Goal: Connect with others: Connect with others

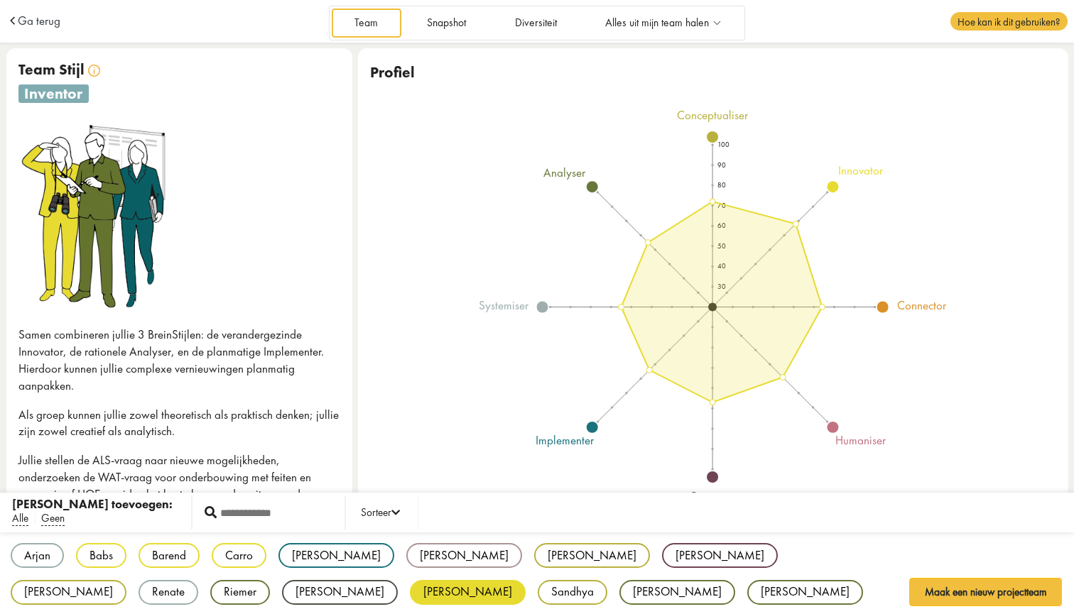
click at [410, 584] on div "[PERSON_NAME]" at bounding box center [468, 592] width 116 height 25
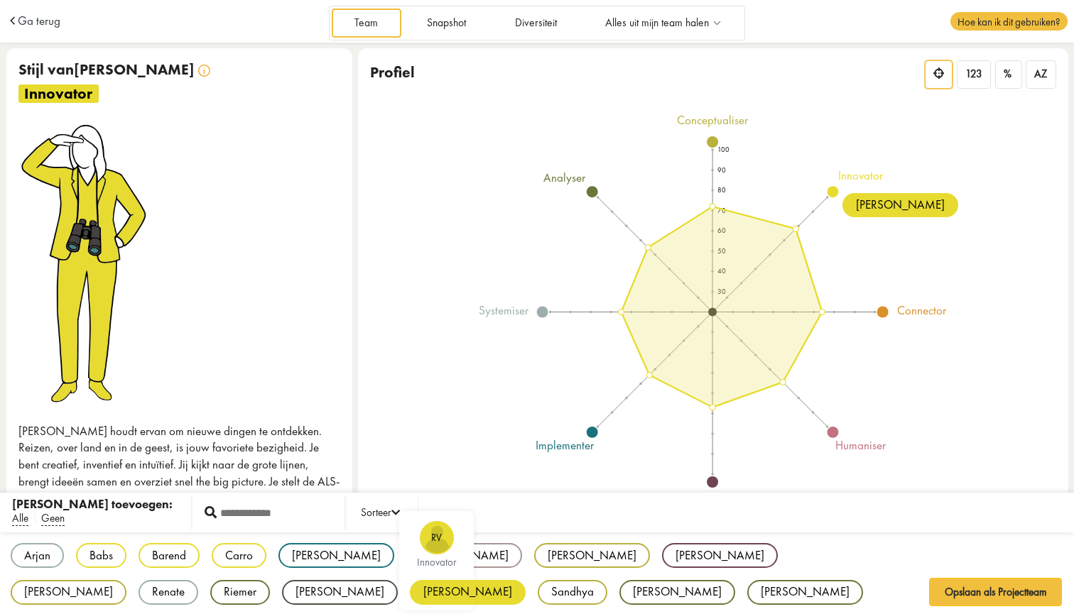
click at [410, 586] on div "[PERSON_NAME]" at bounding box center [468, 592] width 116 height 25
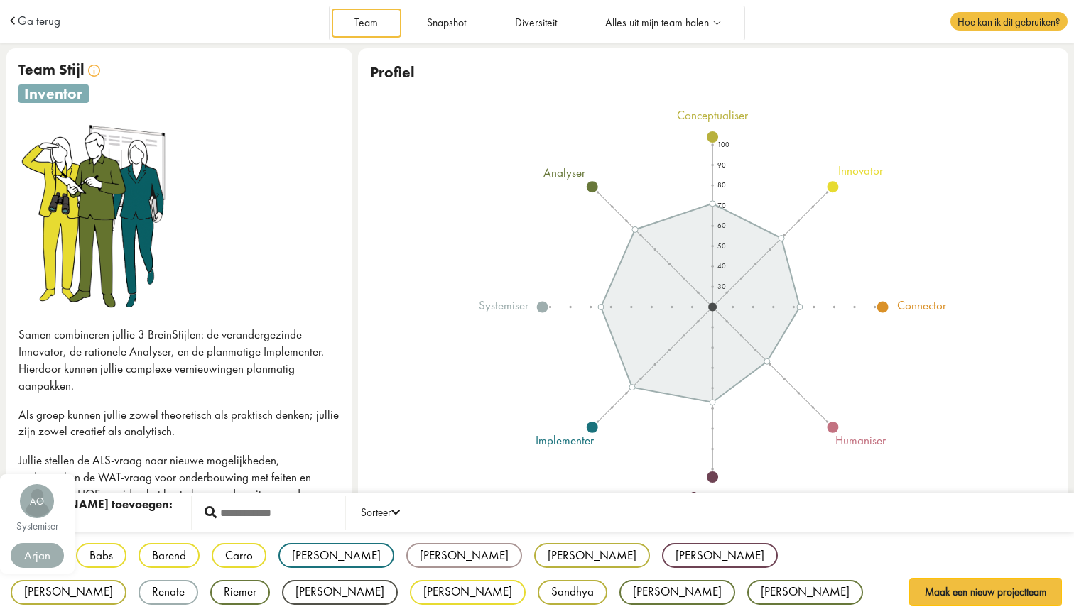
click at [31, 552] on div "Arjan" at bounding box center [37, 555] width 53 height 25
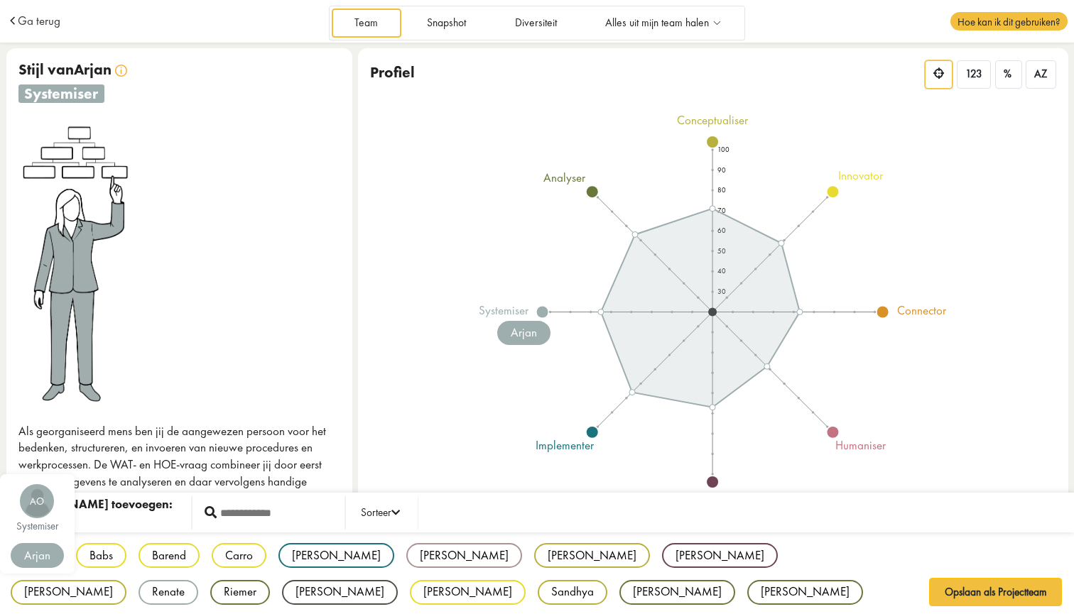
click at [31, 555] on div "Arjan" at bounding box center [37, 555] width 53 height 25
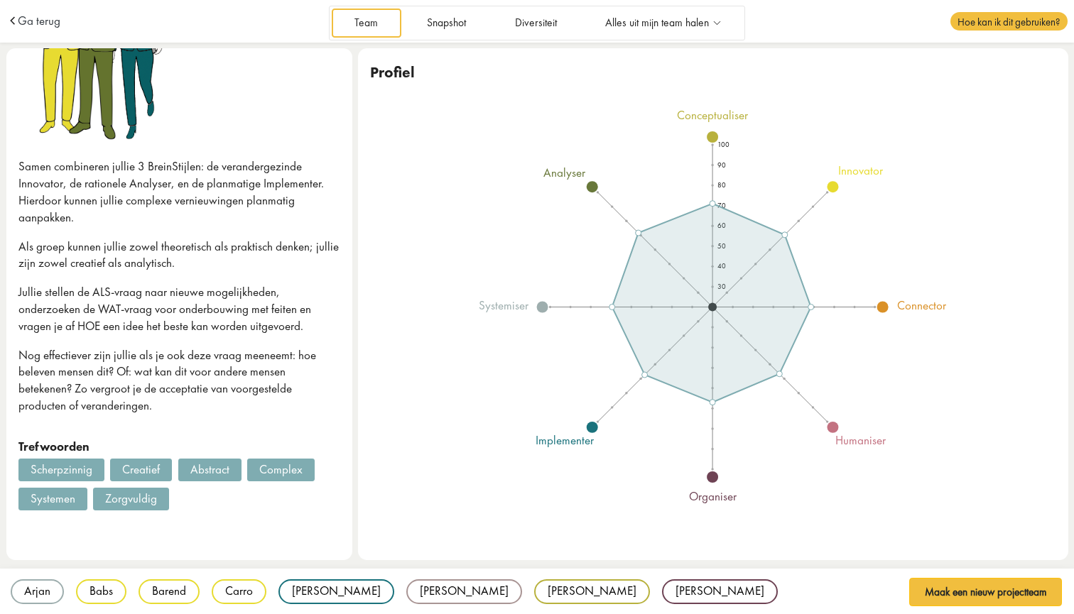
scroll to position [168, 0]
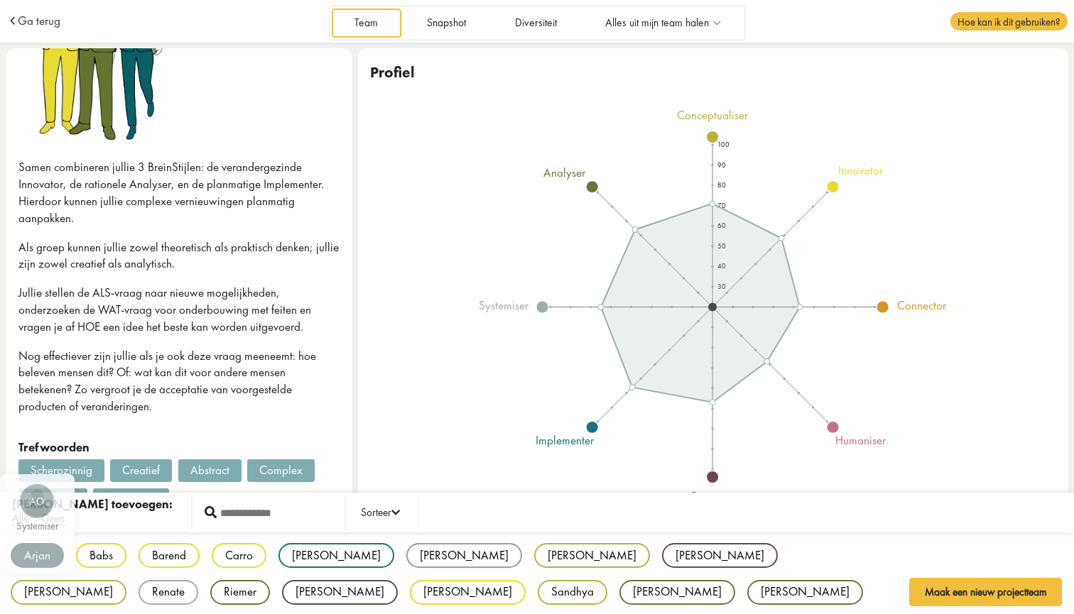
click at [31, 586] on div "Arjan AO systemiser Babs BS innovator Barend BB innovator Carro CK innovator [P…" at bounding box center [537, 592] width 1074 height 121
click at [34, 558] on div "Arjan" at bounding box center [37, 555] width 53 height 25
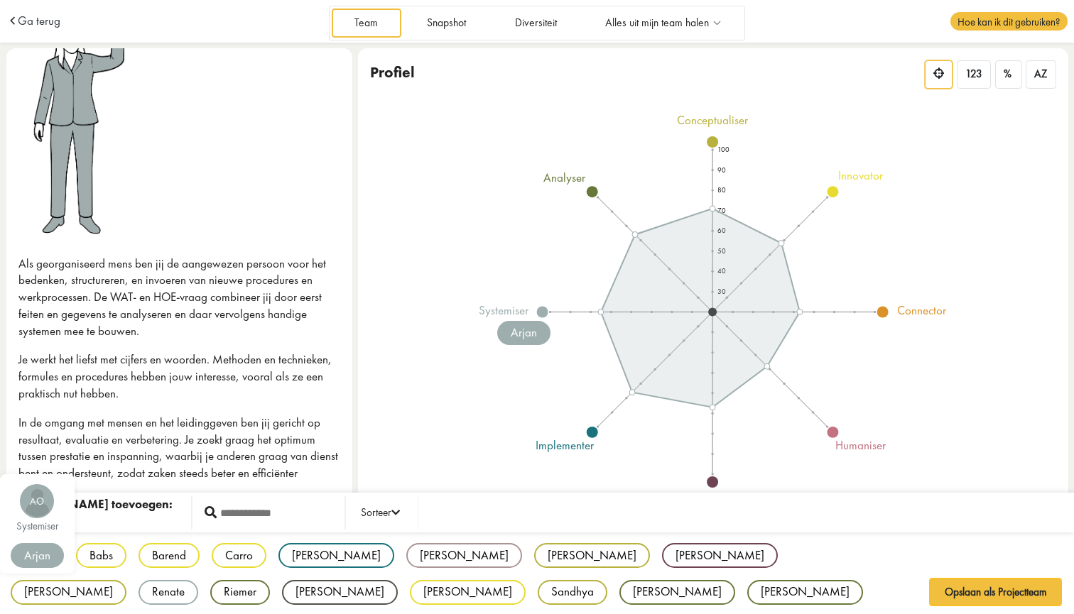
scroll to position [0, 0]
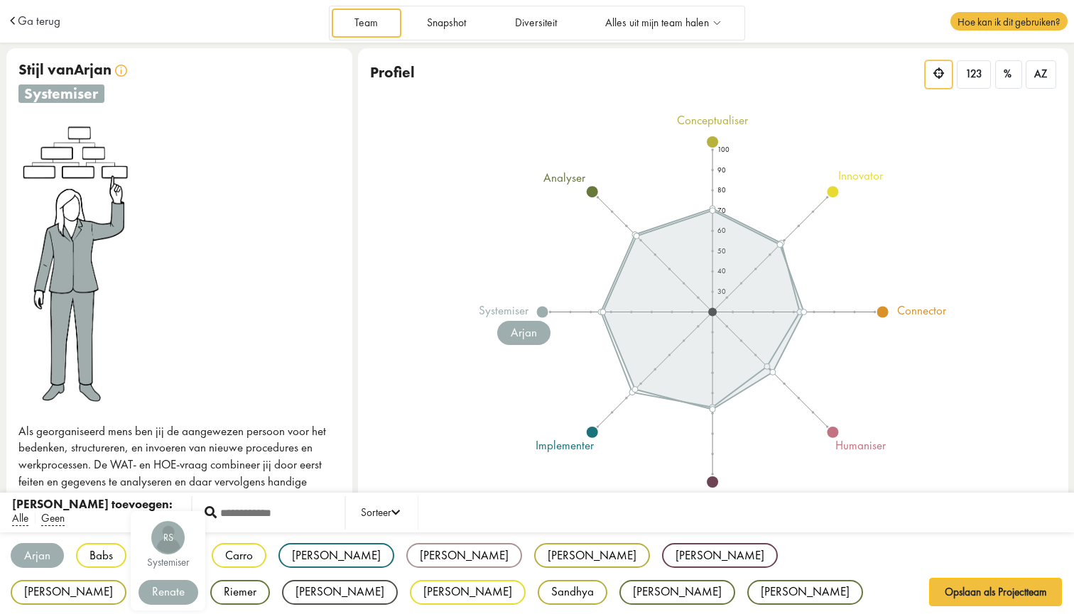
click at [198, 580] on div "Renate" at bounding box center [168, 592] width 60 height 25
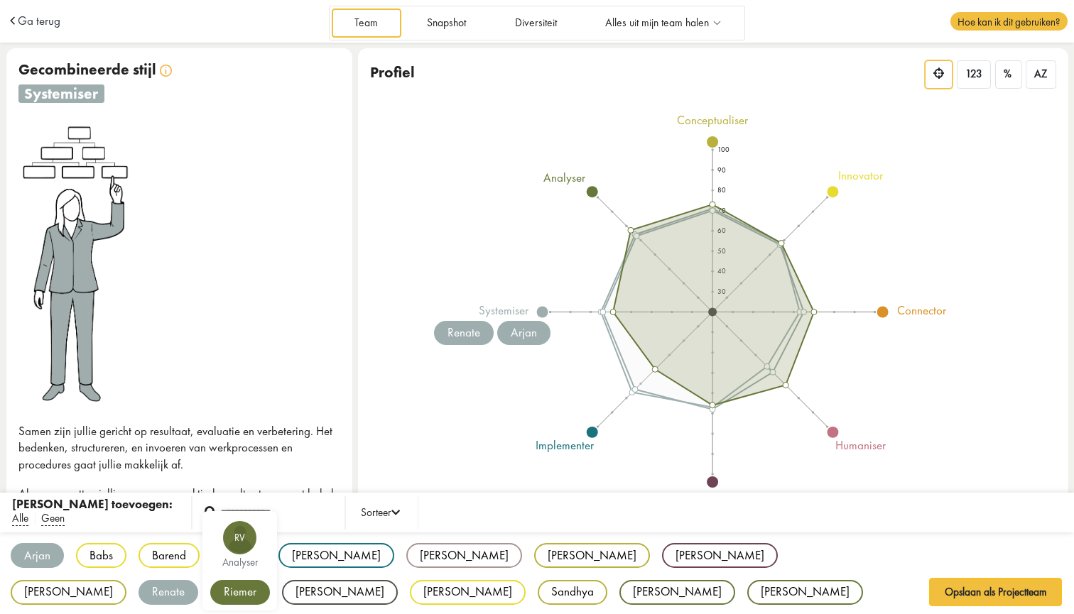
click at [270, 580] on div "Riemer" at bounding box center [240, 592] width 60 height 25
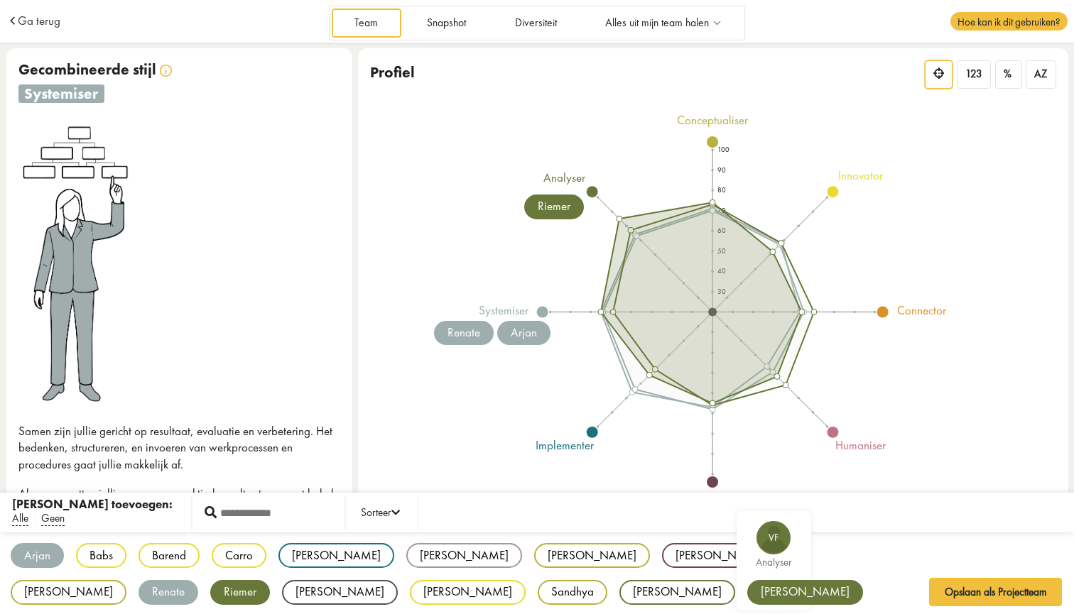
click at [747, 593] on div "[PERSON_NAME]" at bounding box center [805, 592] width 116 height 25
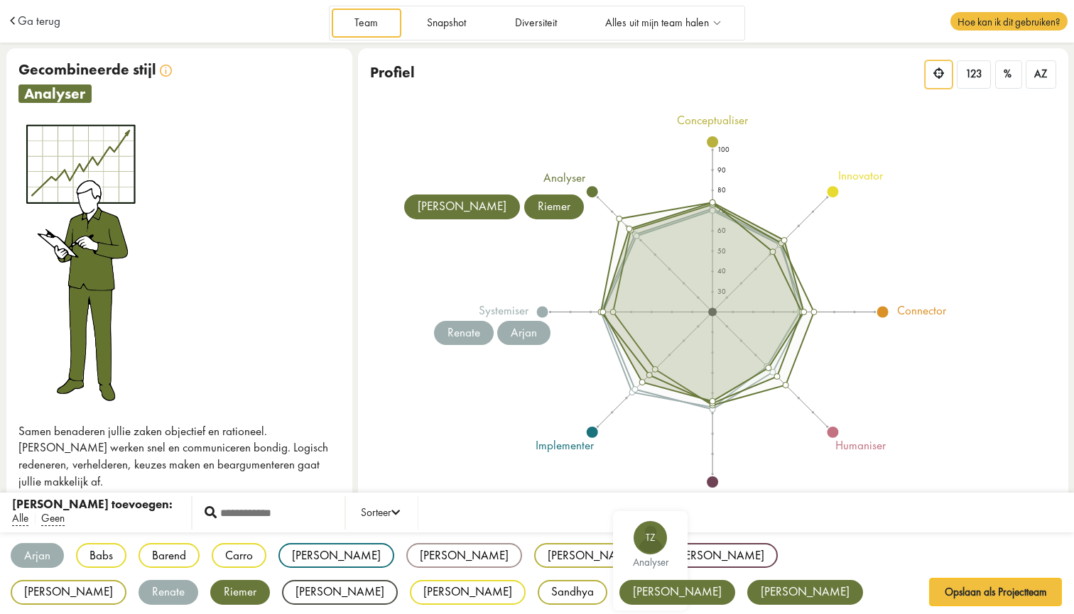
click at [619, 591] on div "[PERSON_NAME]" at bounding box center [677, 592] width 116 height 25
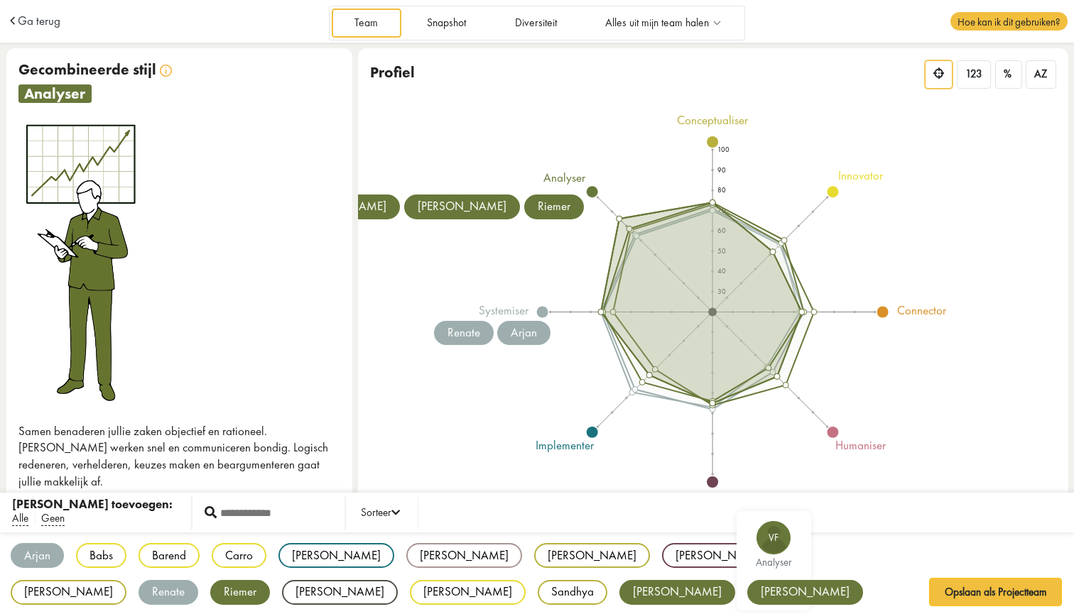
click at [747, 587] on div "[PERSON_NAME]" at bounding box center [805, 592] width 116 height 25
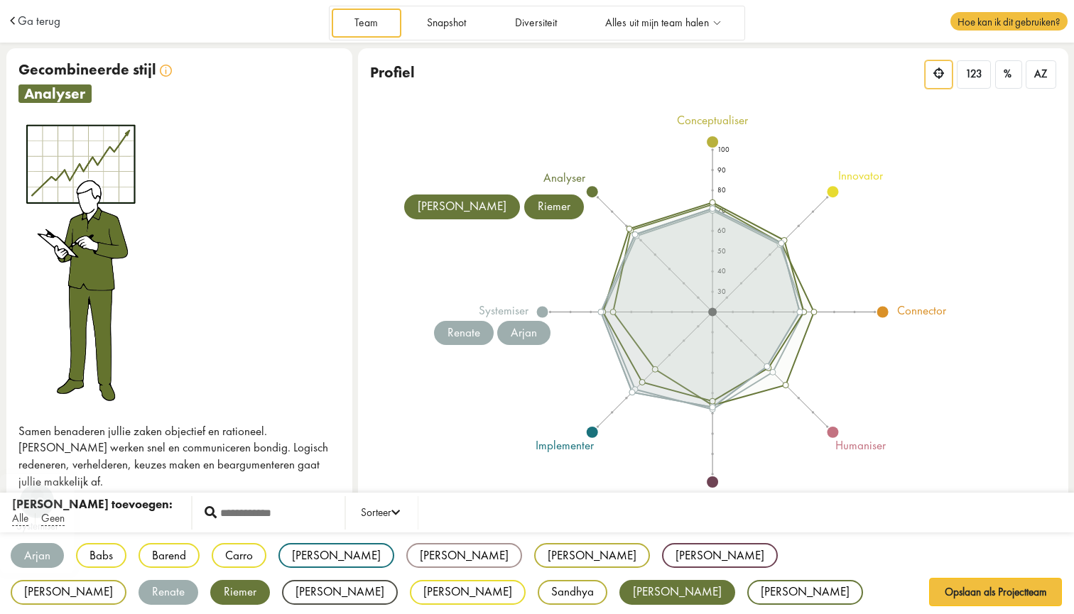
click at [30, 553] on div "Arjan" at bounding box center [37, 555] width 53 height 25
click at [198, 580] on div "Renate" at bounding box center [168, 592] width 60 height 25
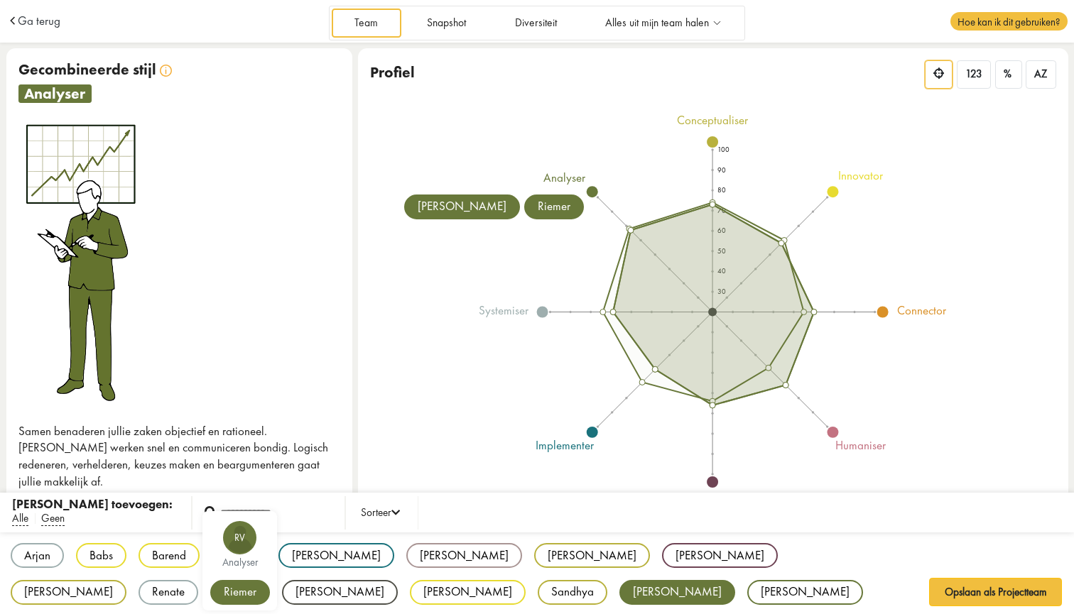
click at [270, 580] on div "Riemer" at bounding box center [240, 592] width 60 height 25
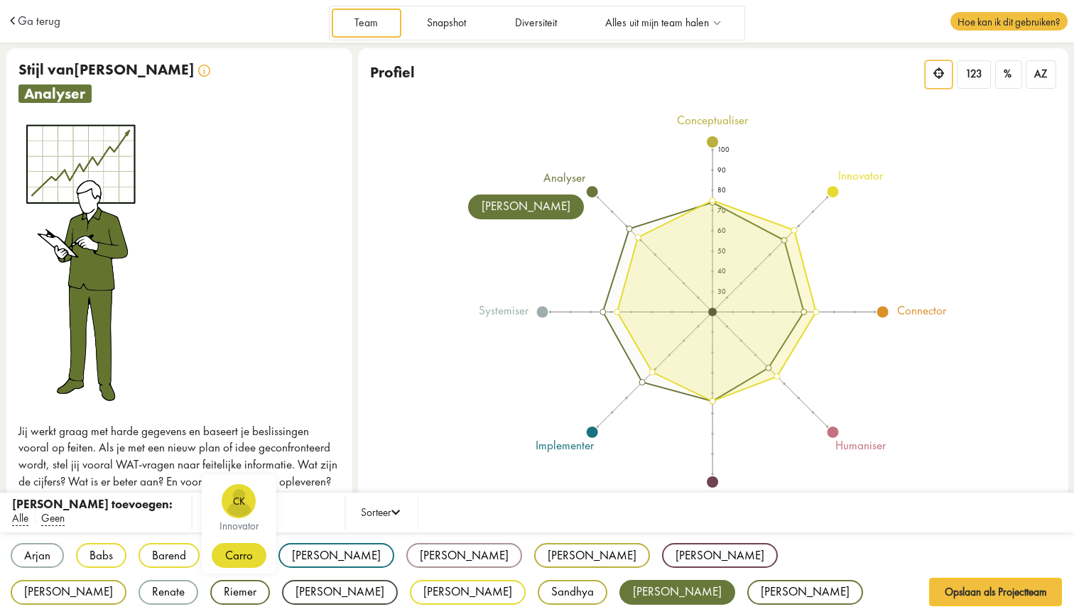
click at [231, 558] on div "Carro" at bounding box center [239, 555] width 55 height 25
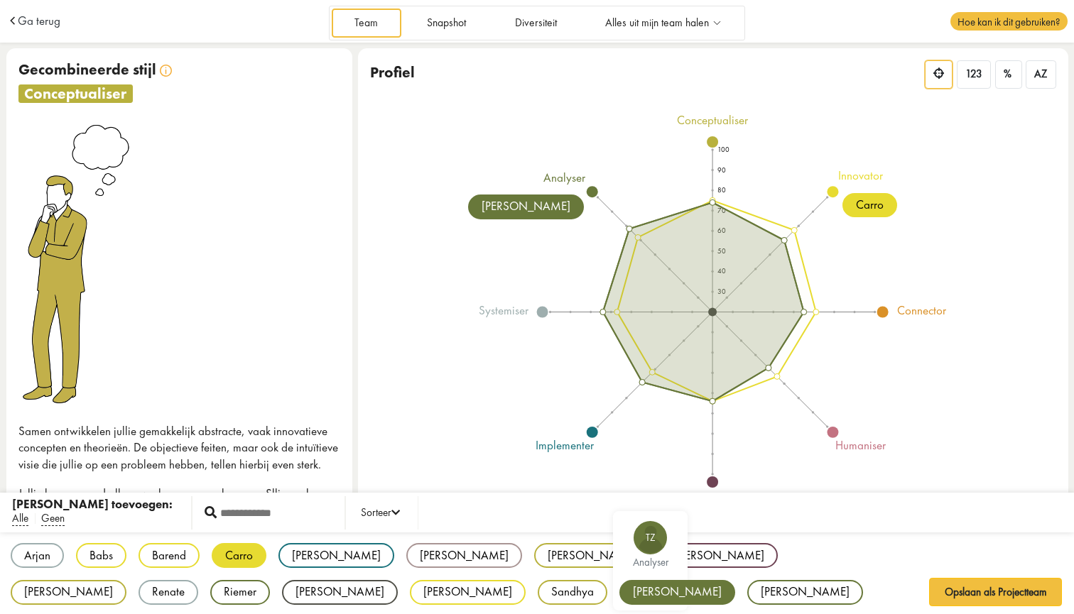
click at [619, 586] on div "[PERSON_NAME]" at bounding box center [677, 592] width 116 height 25
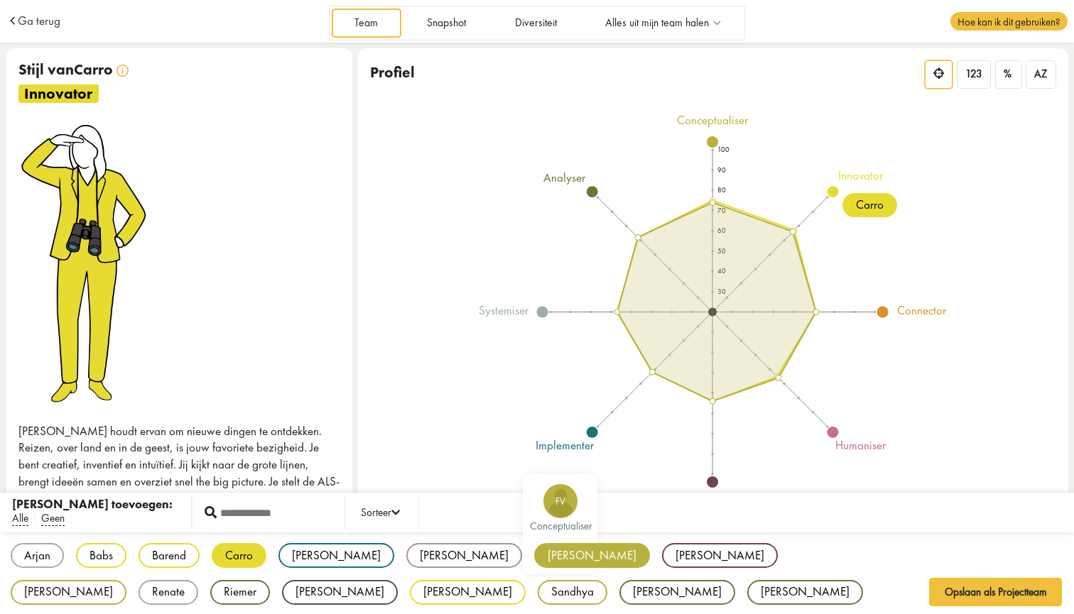
click at [534, 552] on div "[PERSON_NAME]" at bounding box center [592, 555] width 116 height 25
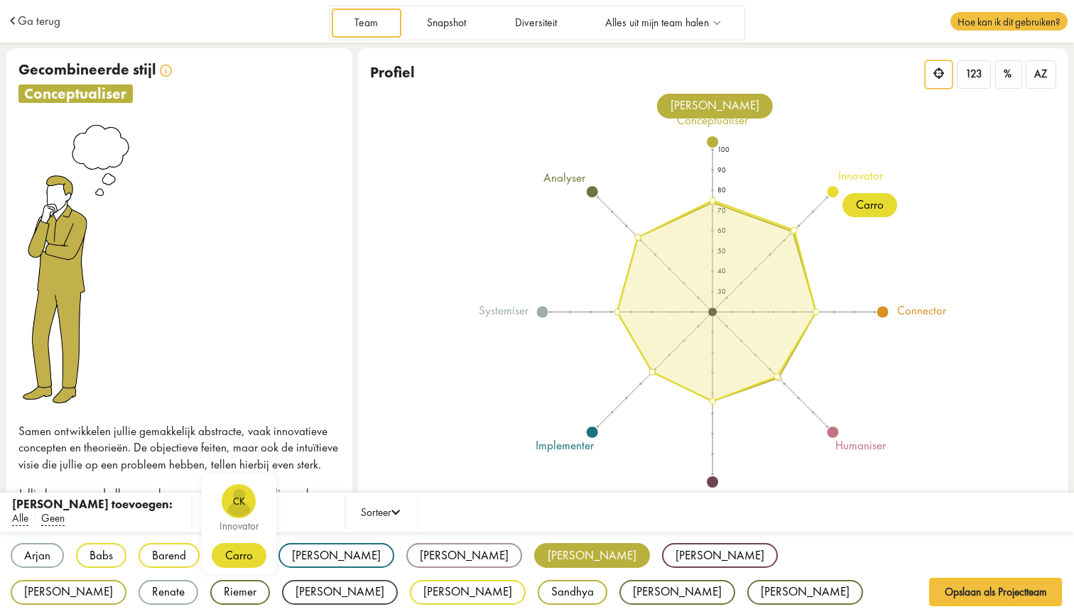
click at [236, 556] on div "Carro" at bounding box center [239, 555] width 55 height 25
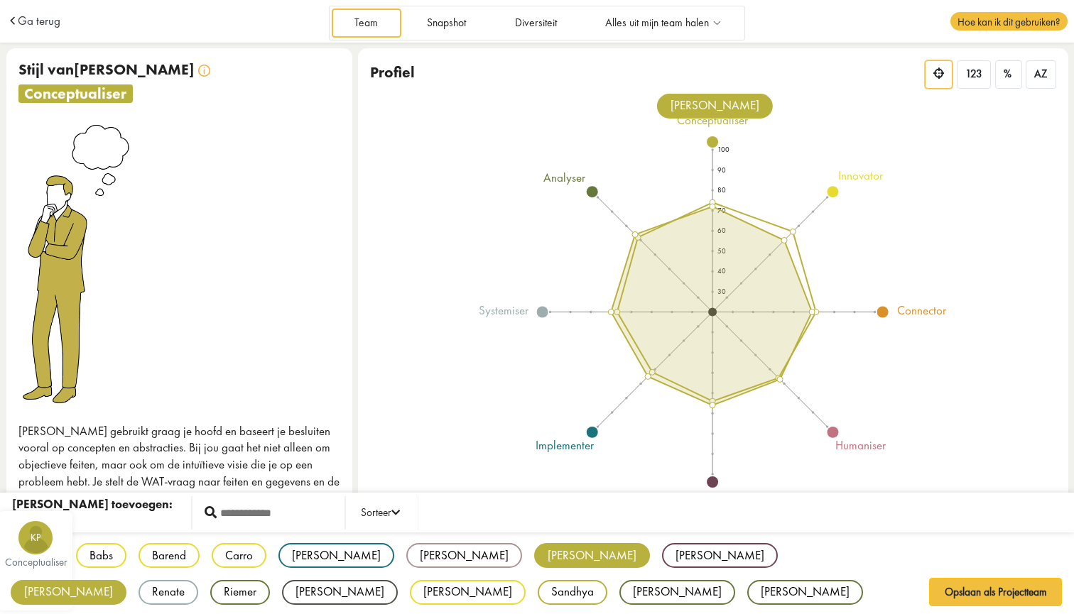
click at [126, 580] on div "[PERSON_NAME]" at bounding box center [69, 592] width 116 height 25
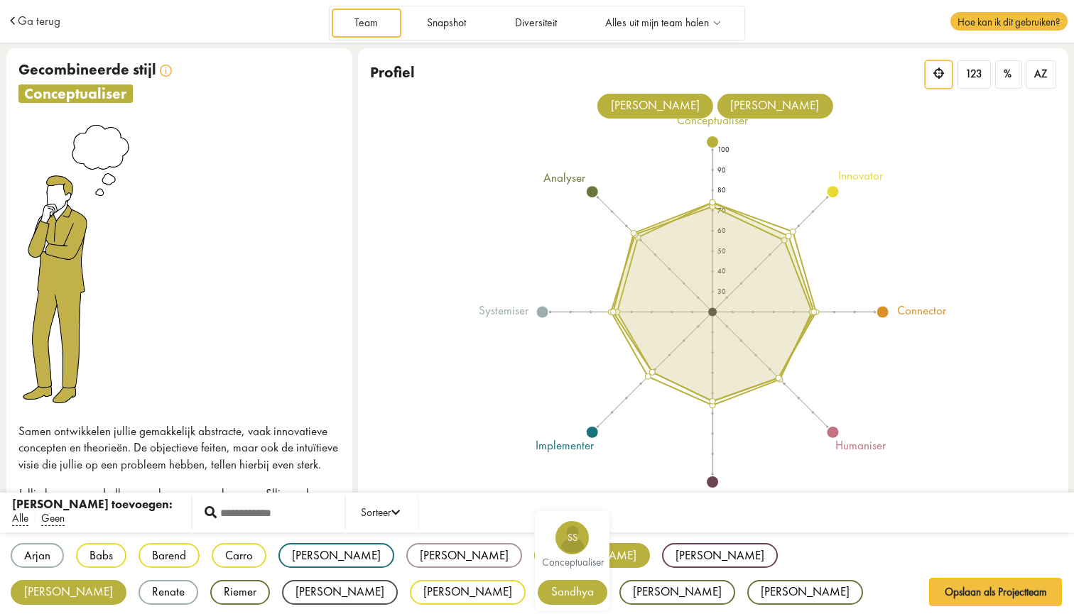
click at [537, 592] on div "Sandhya" at bounding box center [572, 592] width 70 height 25
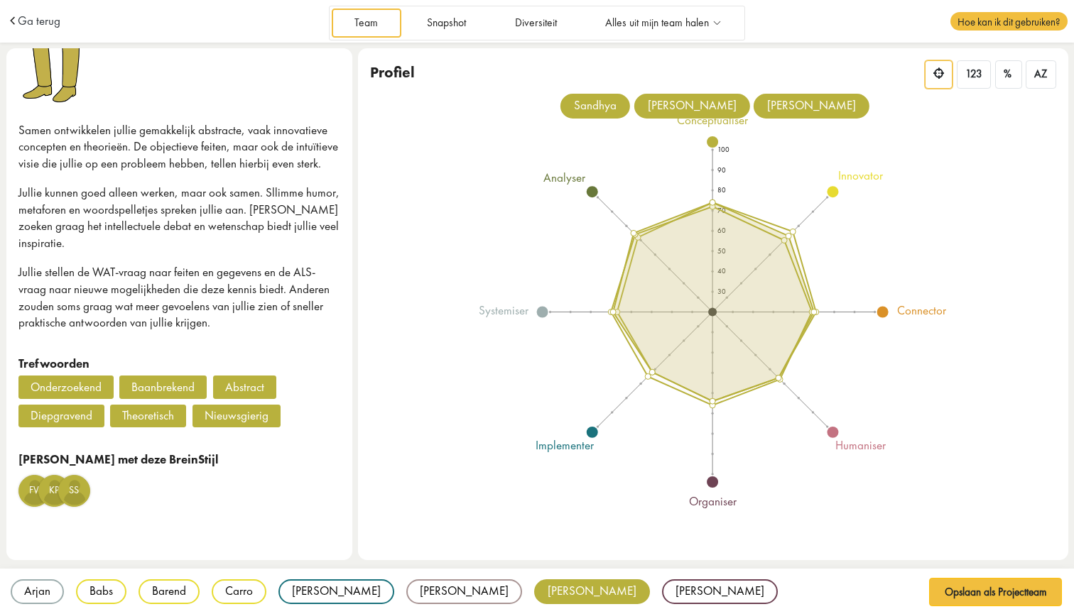
scroll to position [307, 0]
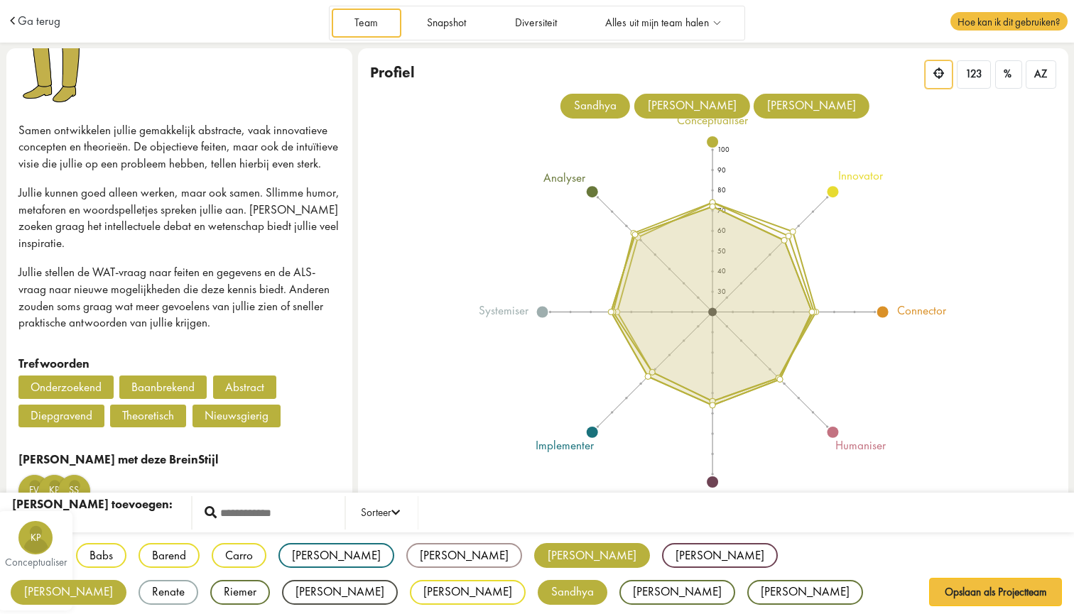
click at [126, 580] on div "[PERSON_NAME]" at bounding box center [69, 592] width 116 height 25
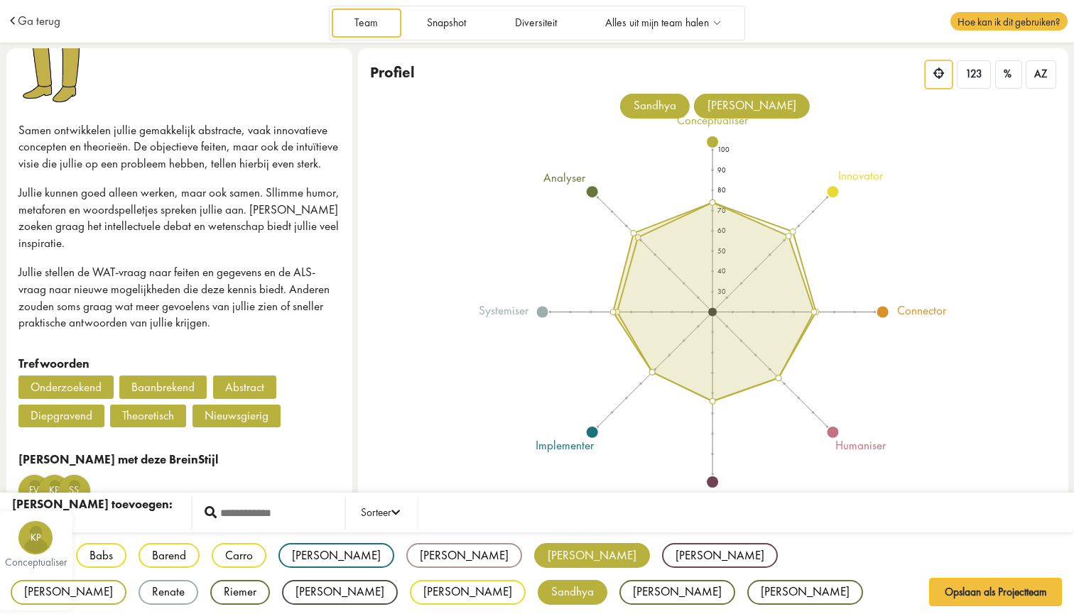
click at [126, 580] on div "[PERSON_NAME]" at bounding box center [69, 592] width 116 height 25
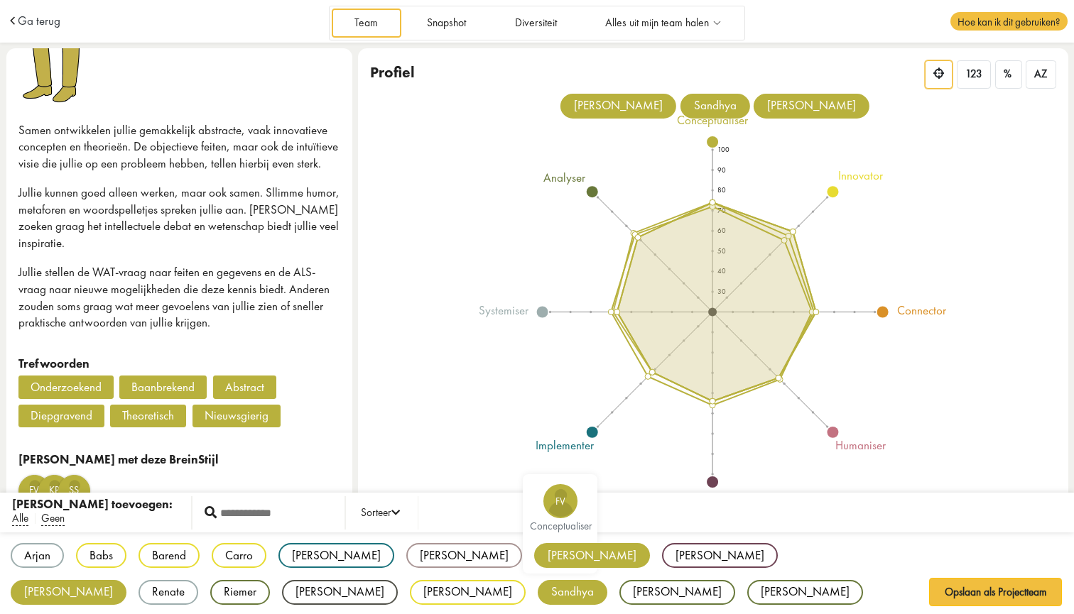
click at [534, 551] on div "[PERSON_NAME]" at bounding box center [592, 555] width 116 height 25
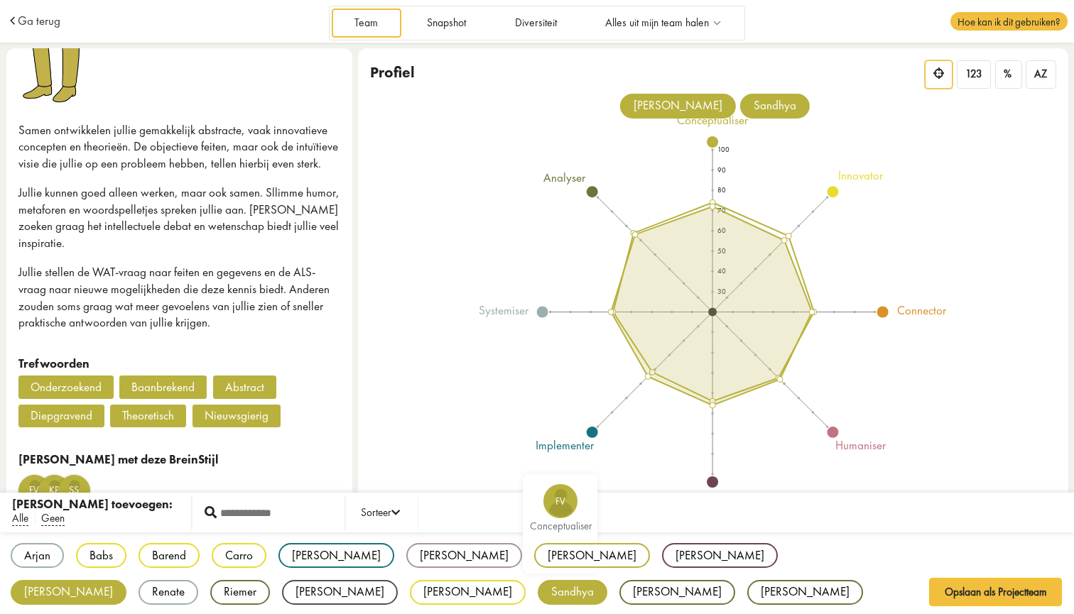
click at [534, 552] on div "[PERSON_NAME]" at bounding box center [592, 555] width 116 height 25
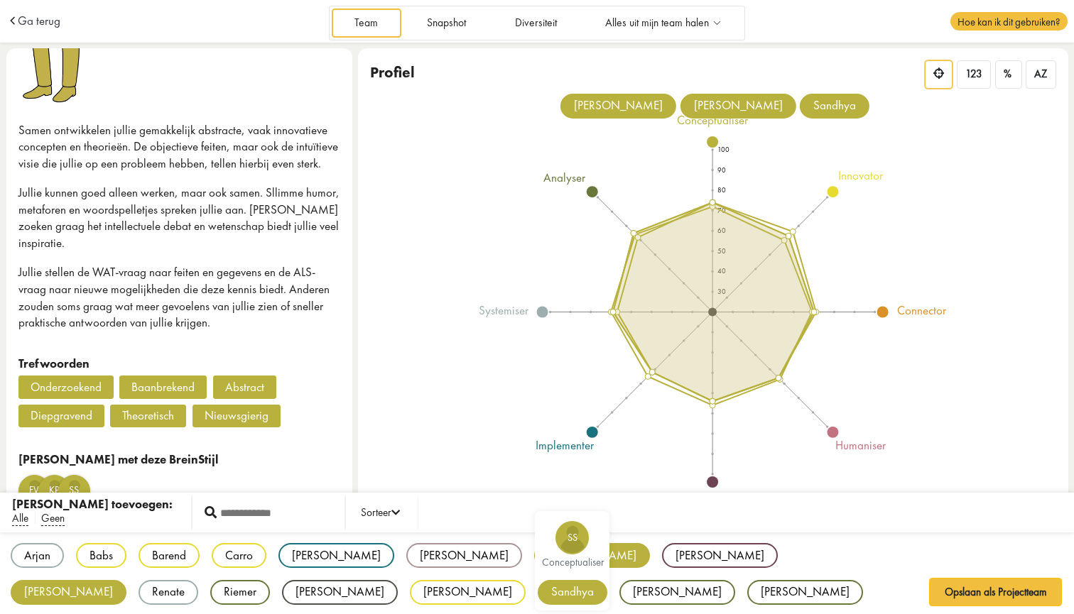
click at [537, 591] on div "Sandhya" at bounding box center [572, 592] width 70 height 25
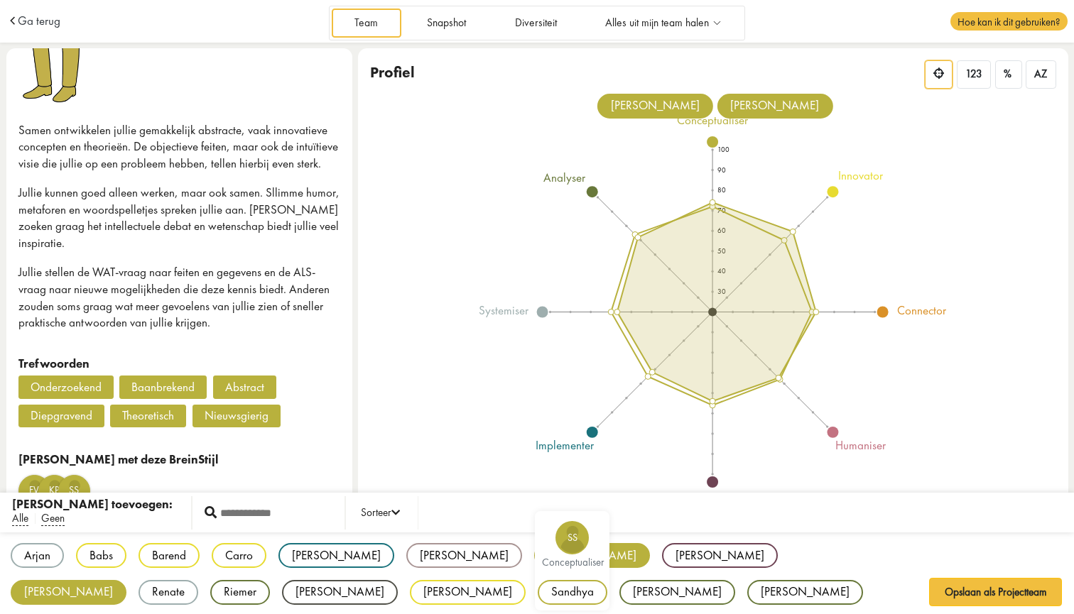
click at [537, 593] on div "Sandhya" at bounding box center [572, 592] width 70 height 25
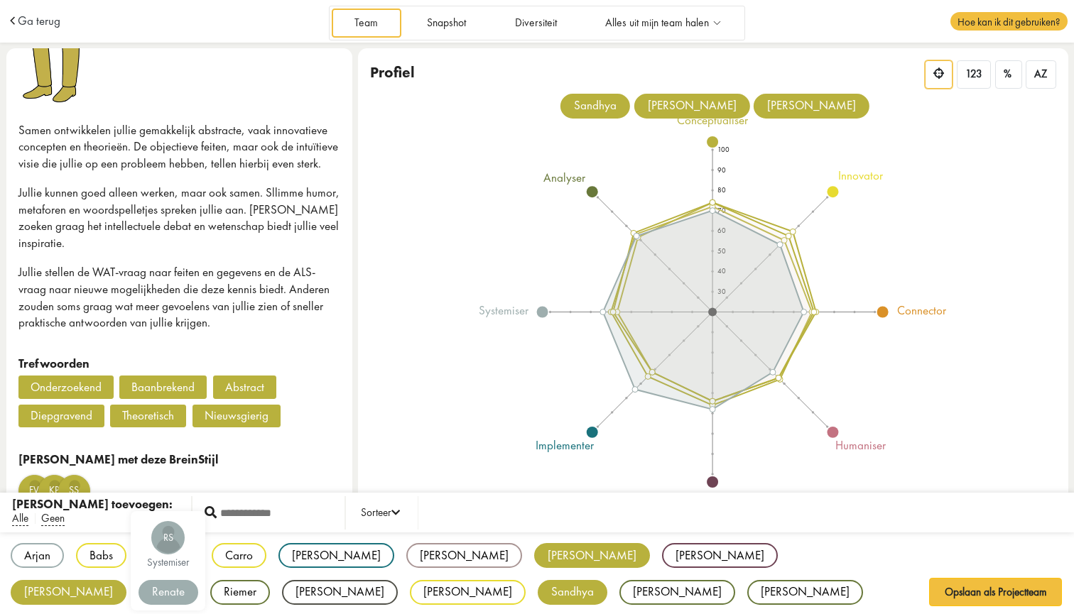
click at [198, 580] on div "Renate" at bounding box center [168, 592] width 60 height 25
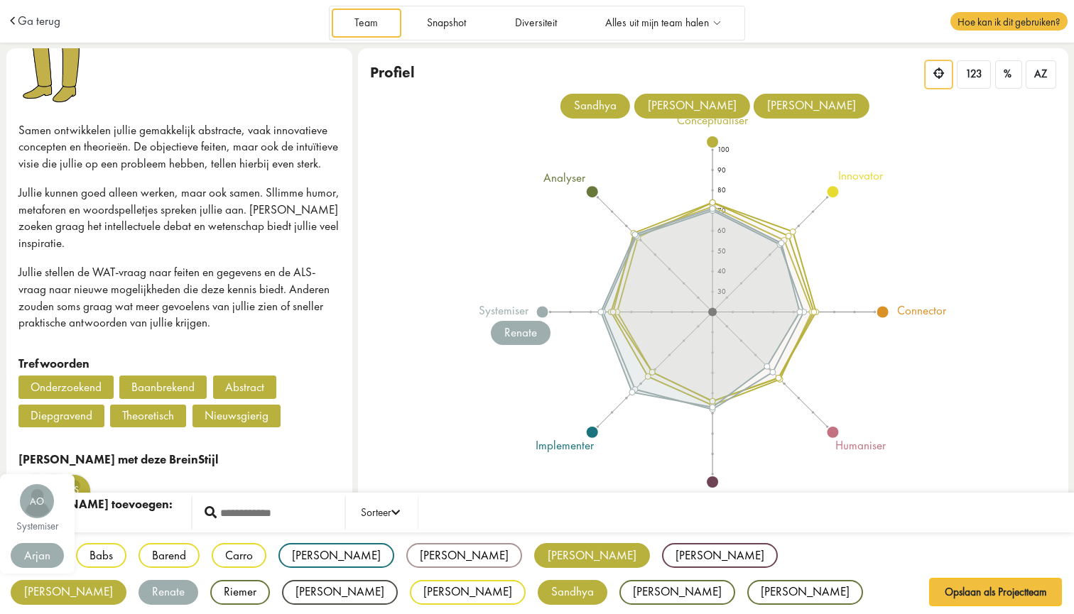
click at [38, 552] on div "Arjan" at bounding box center [37, 555] width 53 height 25
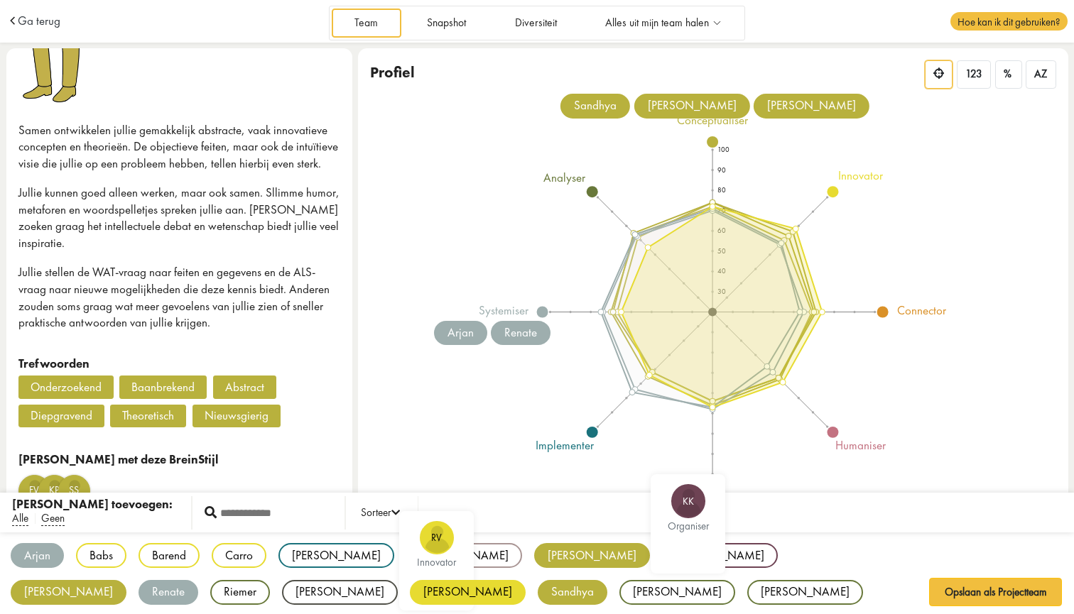
click at [410, 591] on div "[PERSON_NAME]" at bounding box center [468, 592] width 116 height 25
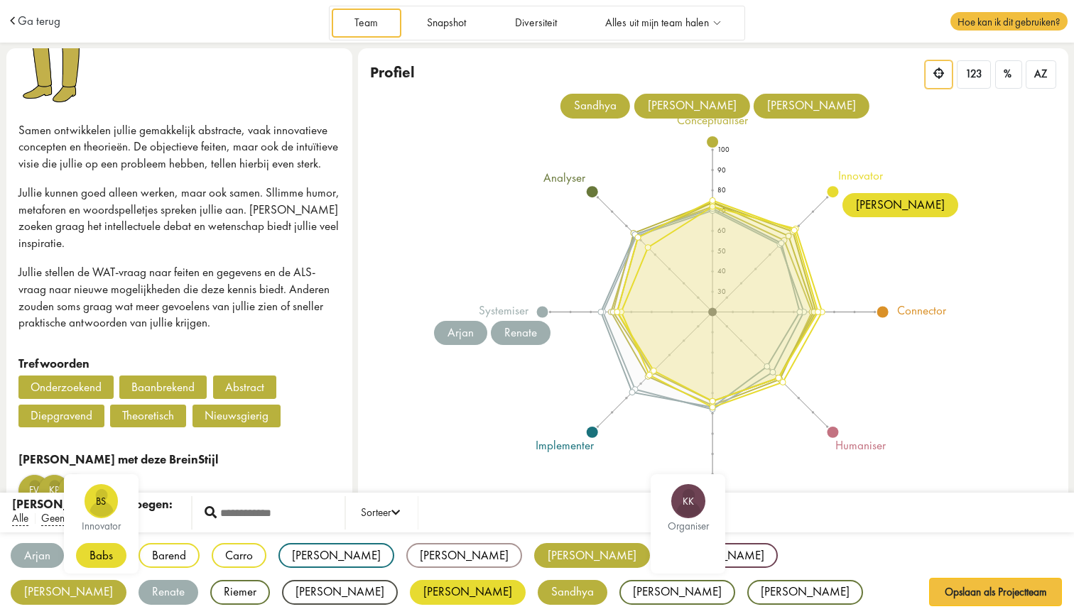
click at [100, 556] on div "Babs" at bounding box center [101, 555] width 50 height 25
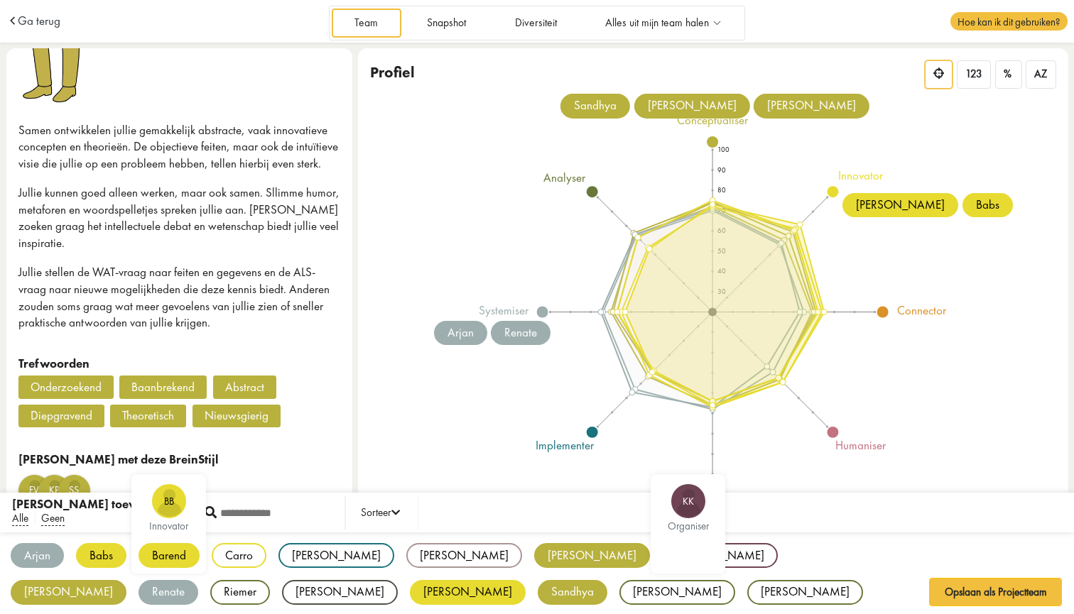
click at [168, 553] on div "Barend" at bounding box center [168, 555] width 61 height 25
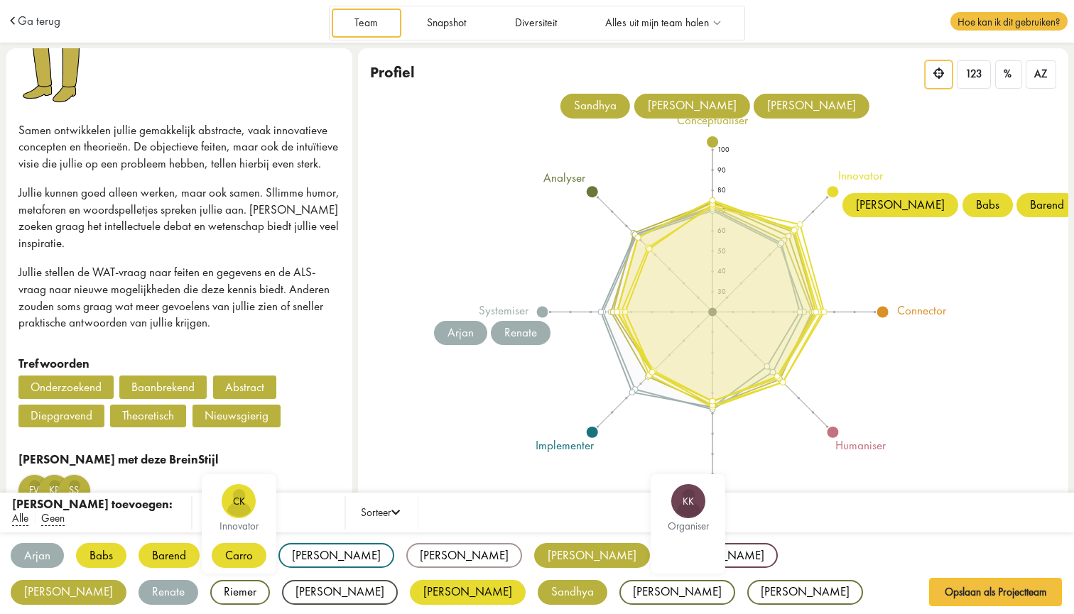
click at [238, 556] on div "Carro" at bounding box center [239, 555] width 55 height 25
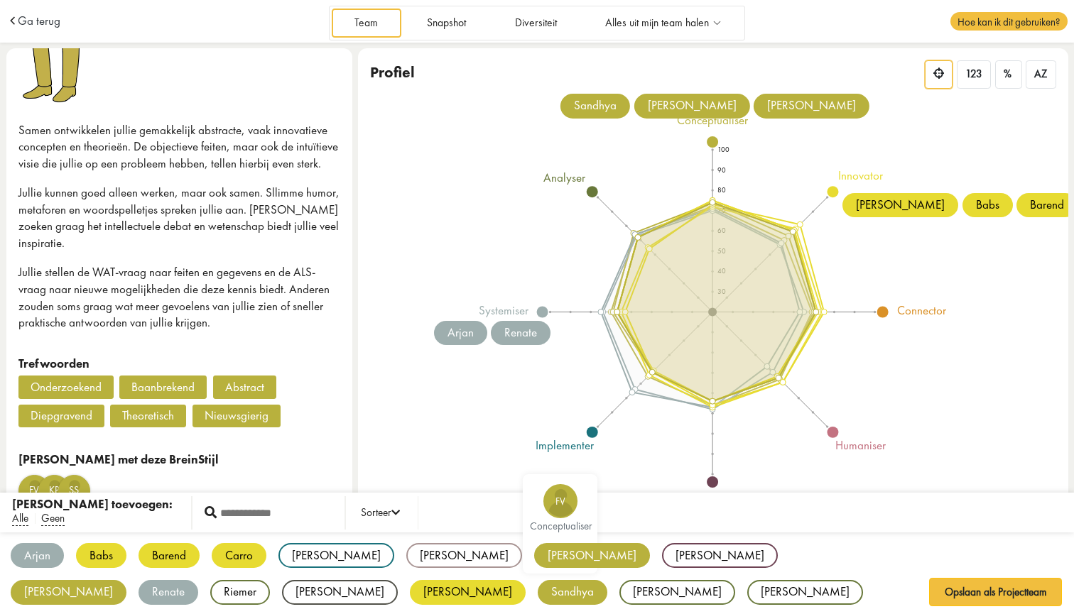
click at [534, 551] on div "[PERSON_NAME]" at bounding box center [592, 555] width 116 height 25
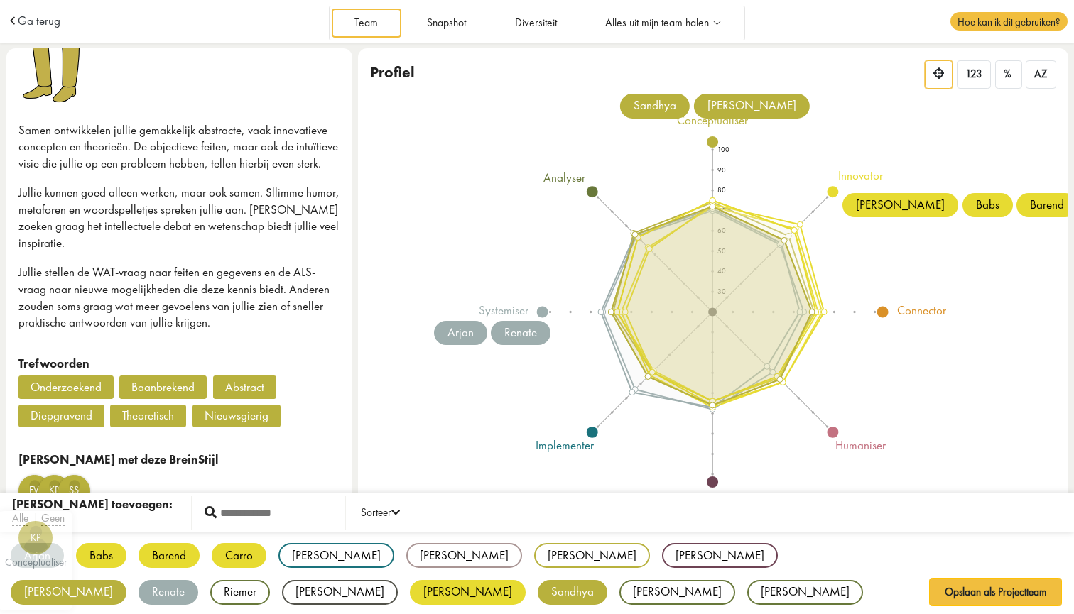
click at [126, 580] on div "[PERSON_NAME]" at bounding box center [69, 592] width 116 height 25
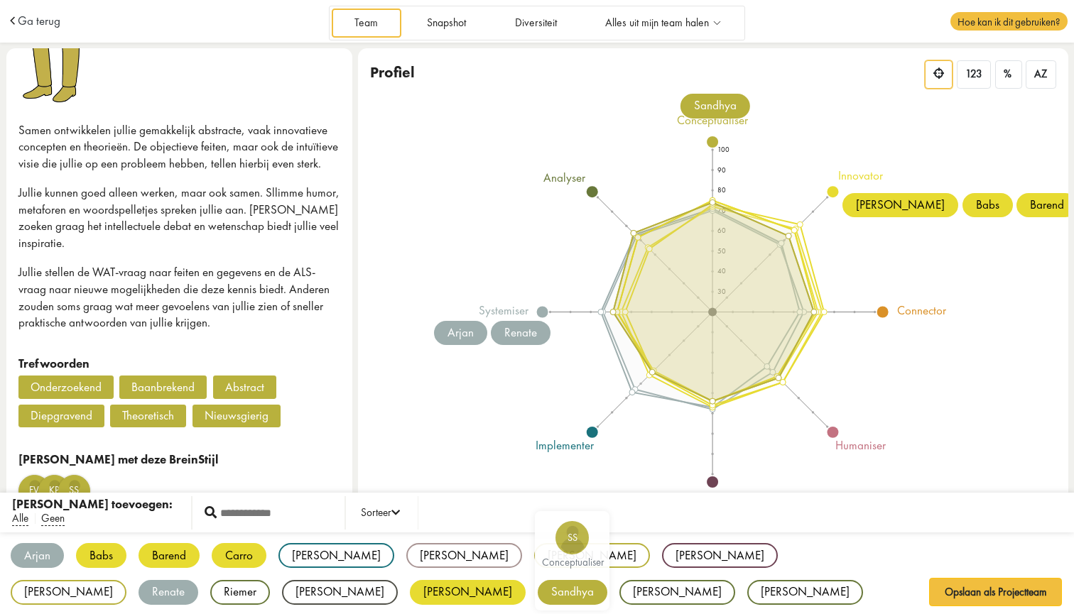
click at [537, 591] on div "Sandhya" at bounding box center [572, 592] width 70 height 25
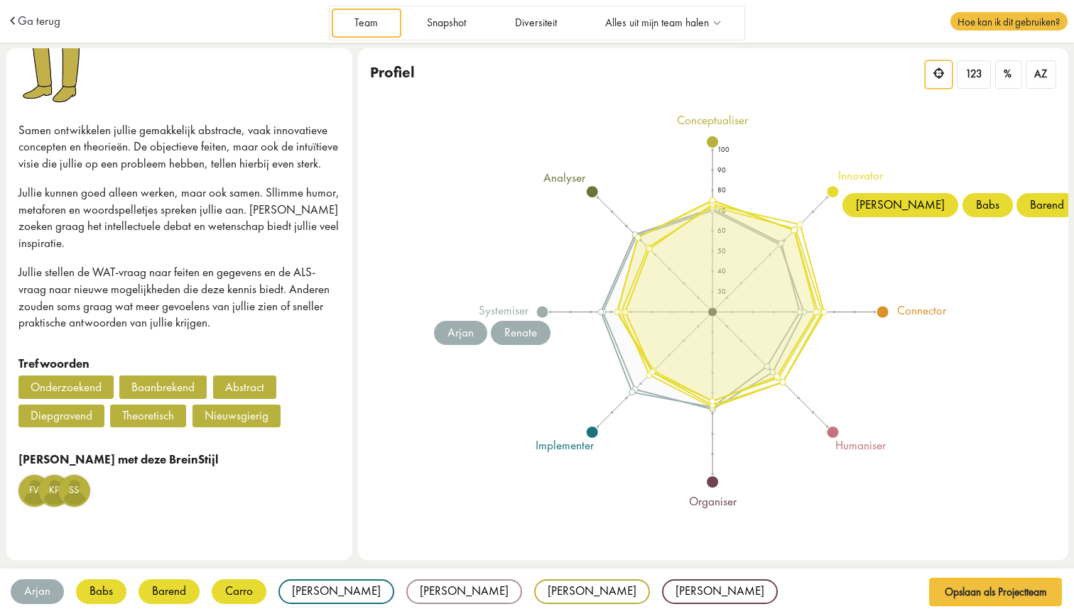
scroll to position [0, 0]
